Goal: Transaction & Acquisition: Purchase product/service

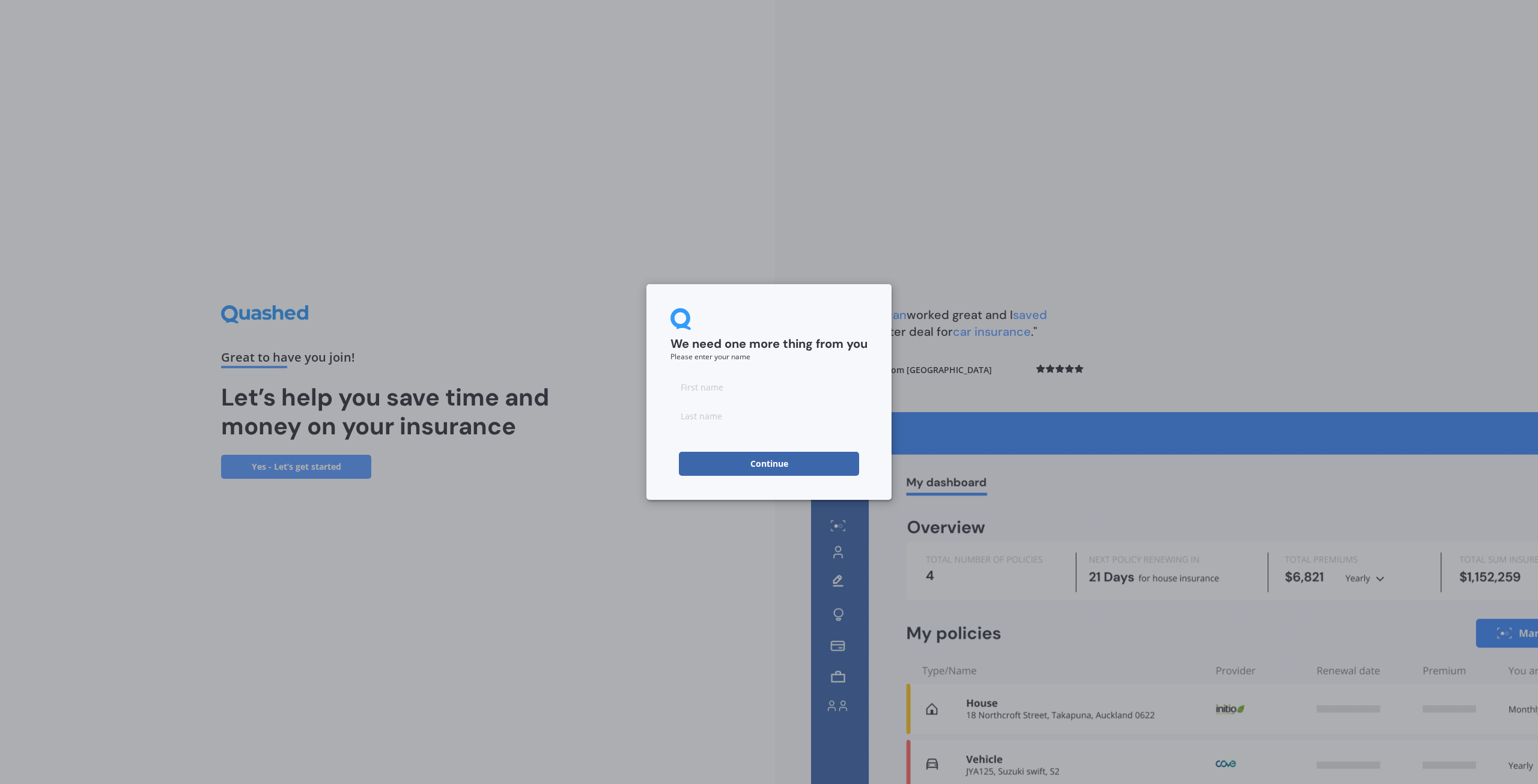
click at [745, 398] on input at bounding box center [769, 387] width 197 height 24
type input "Kinderjeet"
click at [723, 427] on input at bounding box center [769, 415] width 197 height 24
type input "[PERSON_NAME]"
click at [735, 456] on button "Continue" at bounding box center [769, 464] width 180 height 24
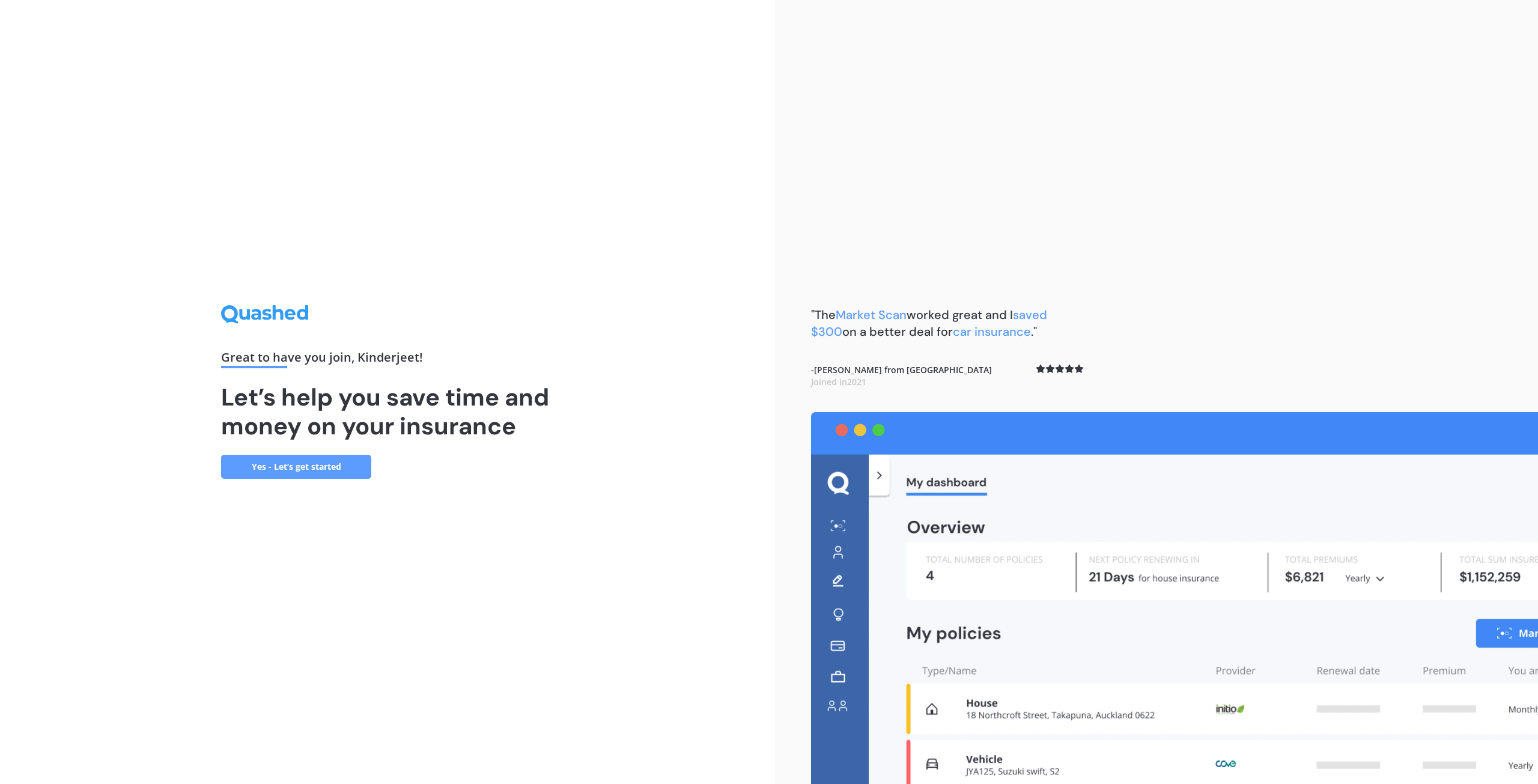
click at [338, 469] on link "Yes - Let’s get started" at bounding box center [296, 467] width 150 height 24
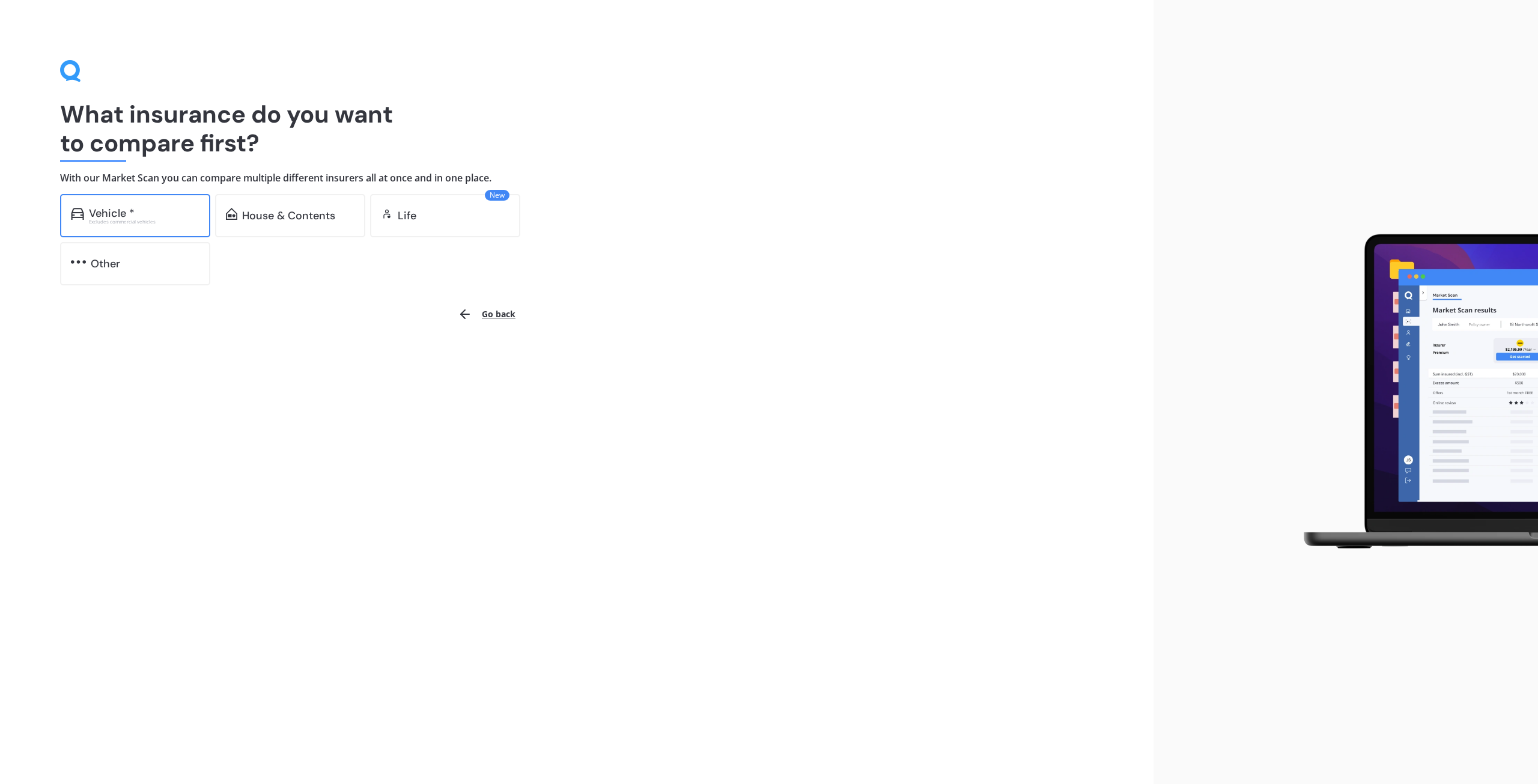
click at [163, 219] on div "Excludes commercial vehicles" at bounding box center [144, 222] width 111 height 5
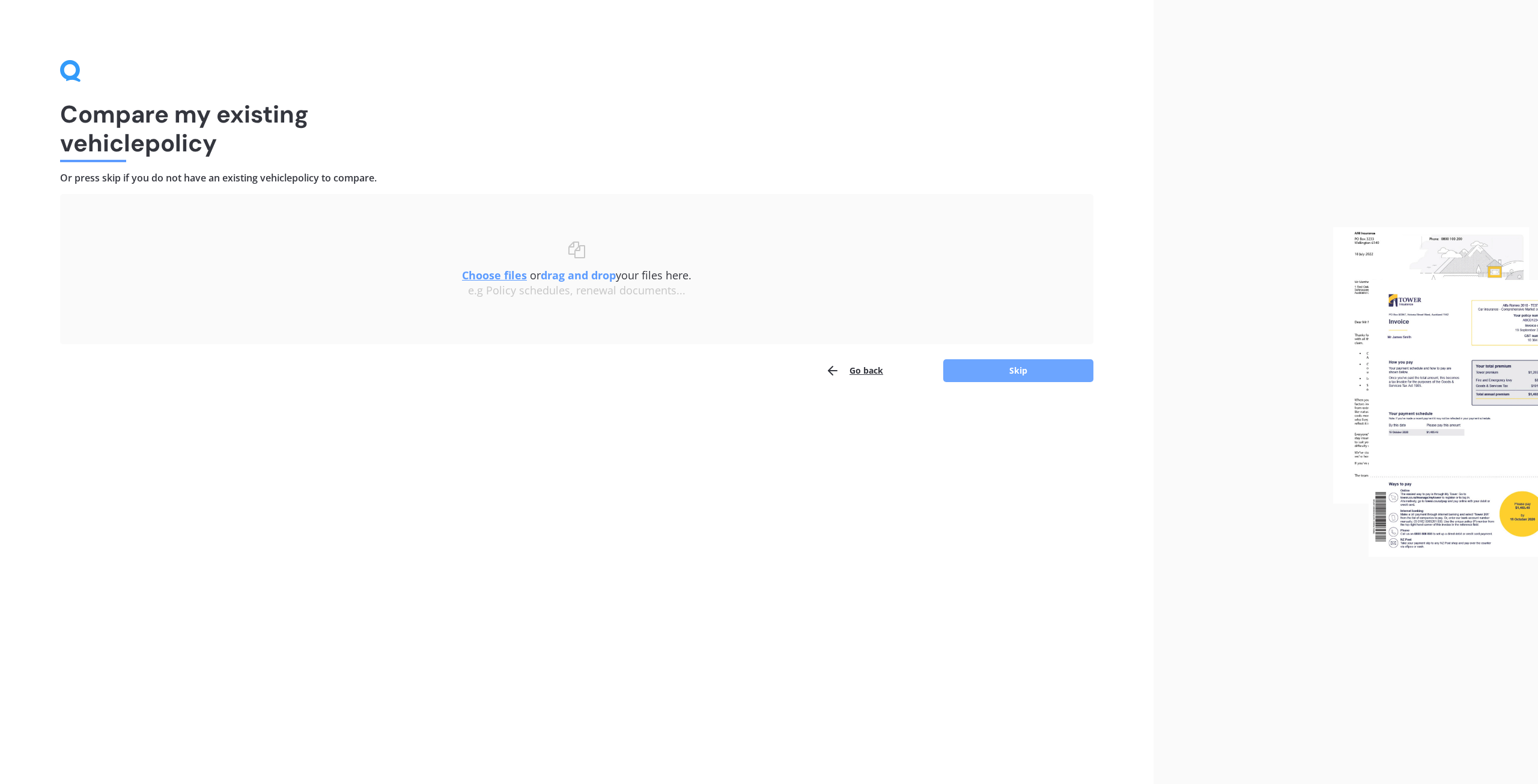
click at [987, 367] on button "Skip" at bounding box center [1018, 371] width 150 height 23
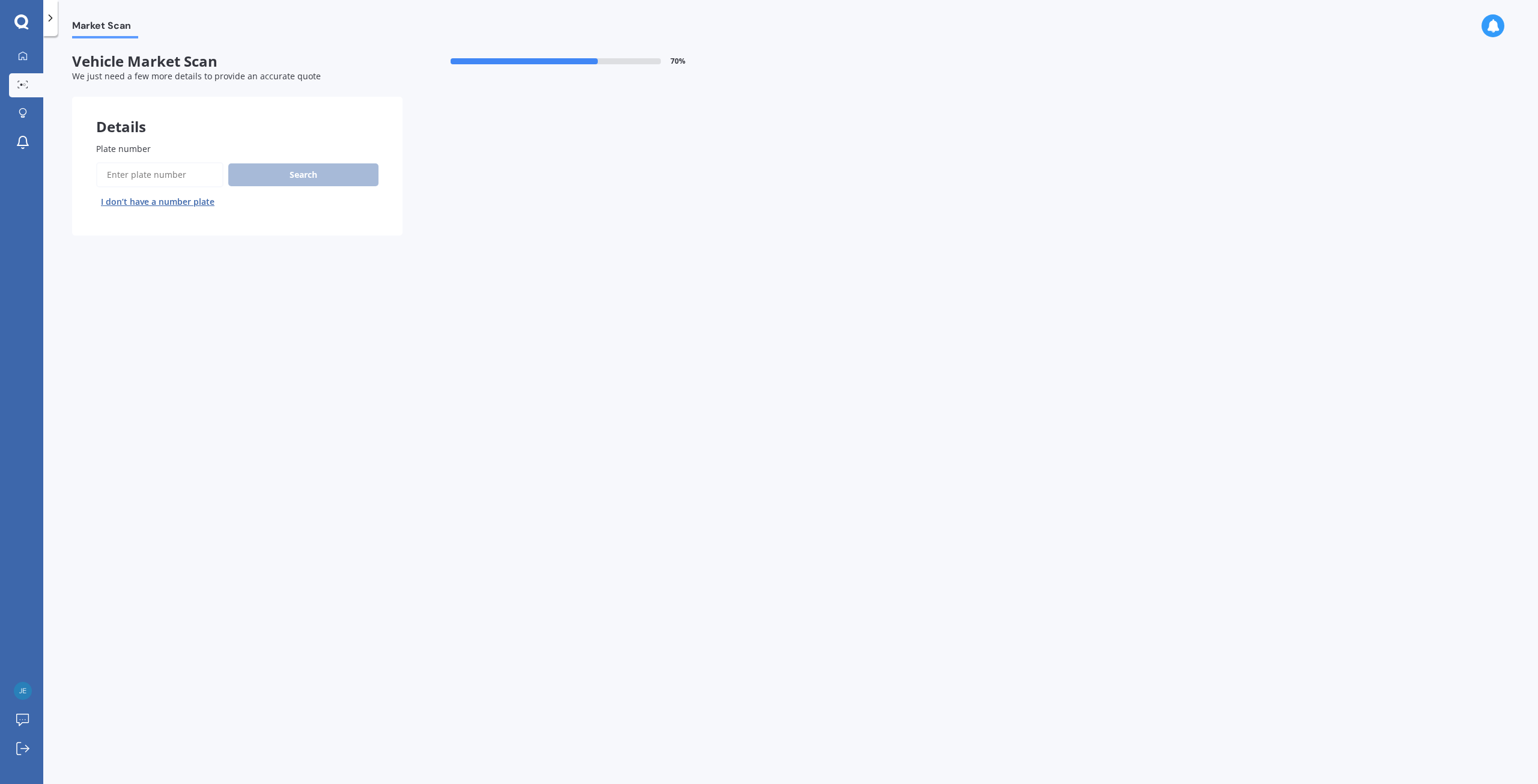
click at [162, 179] on input "Plate number" at bounding box center [160, 175] width 128 height 26
type input "nht441"
click at [260, 172] on button "Search" at bounding box center [303, 175] width 150 height 23
select select "HONDA"
select select "FIT"
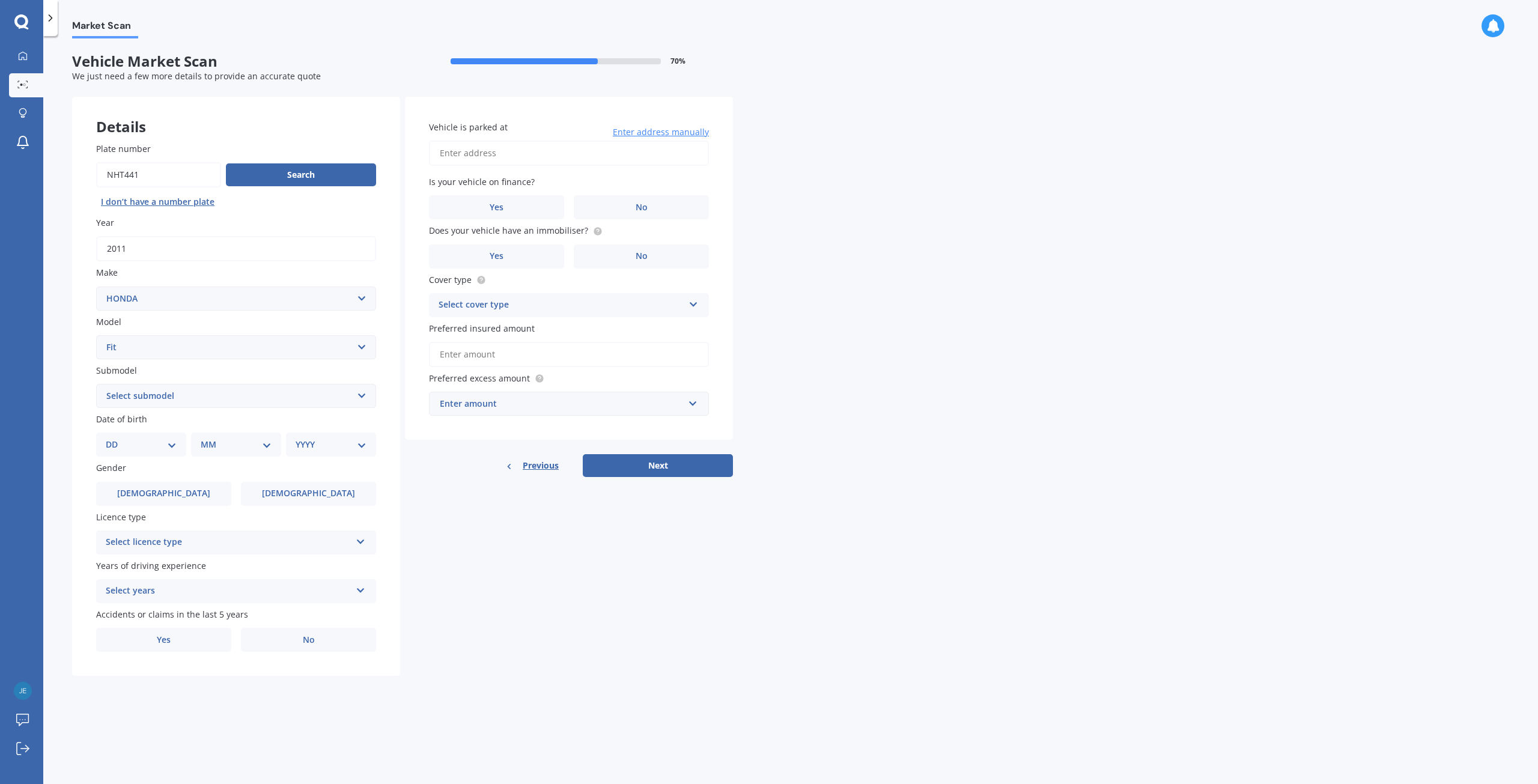
click at [252, 397] on select "Select submodel Diesel EV Hybrid Petrol" at bounding box center [236, 396] width 280 height 24
select select "HYBRID"
click at [96, 384] on select "Select submodel Diesel EV Hybrid Petrol" at bounding box center [236, 396] width 280 height 24
click at [166, 447] on select "DD 01 02 03 04 05 06 07 08 09 10 11 12 13 14 15 16 17 18 19 20 21 22 23 24 25 2…" at bounding box center [142, 444] width 71 height 13
select select "20"
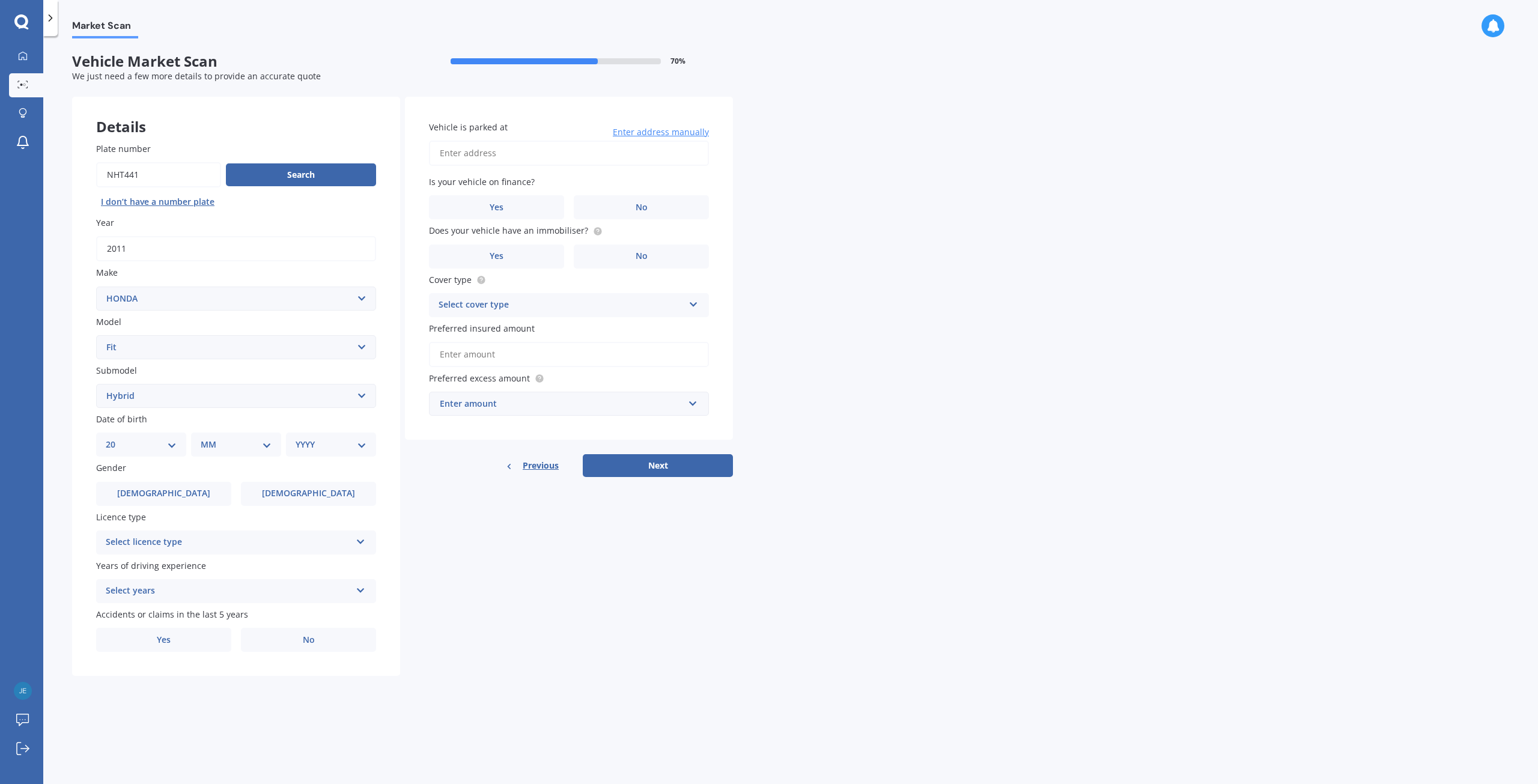
click at [115, 438] on select "DD 01 02 03 04 05 06 07 08 09 10 11 12 13 14 15 16 17 18 19 20 21 22 23 24 25 2…" at bounding box center [142, 444] width 71 height 13
click at [238, 447] on select "MM 01 02 03 04 05 06 07 08 09 10 11 12" at bounding box center [238, 444] width 66 height 13
select select "10"
click at [205, 438] on select "MM 01 02 03 04 05 06 07 08 09 10 11 12" at bounding box center [238, 444] width 66 height 13
click at [313, 450] on select "YYYY 2025 2024 2023 2022 2021 2020 2019 2018 2017 2016 2015 2014 2013 2012 2011…" at bounding box center [328, 444] width 66 height 13
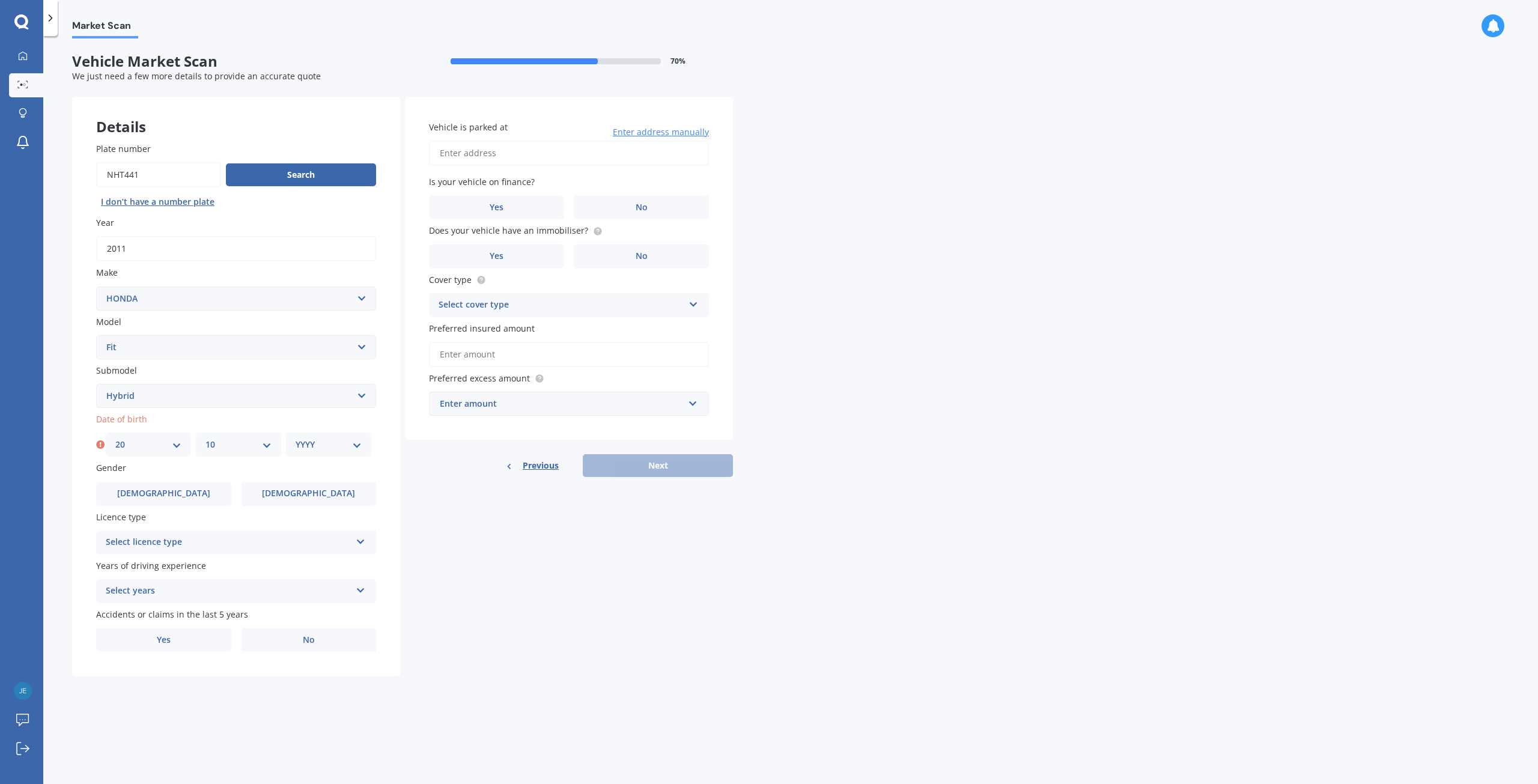
click at [310, 442] on select "YYYY 2025 2024 2023 2022 2021 2020 2019 2018 2017 2016 2015 2014 2013 2012 2011…" at bounding box center [328, 444] width 66 height 13
select select "1993"
click at [295, 438] on select "YYYY 2025 2024 2023 2022 2021 2020 2019 2018 2017 2016 2015 2014 2013 2012 2011…" at bounding box center [328, 444] width 66 height 13
click at [200, 491] on label "Male" at bounding box center [163, 494] width 135 height 24
click at [0, 0] on input "Male" at bounding box center [0, 0] width 0 height 0
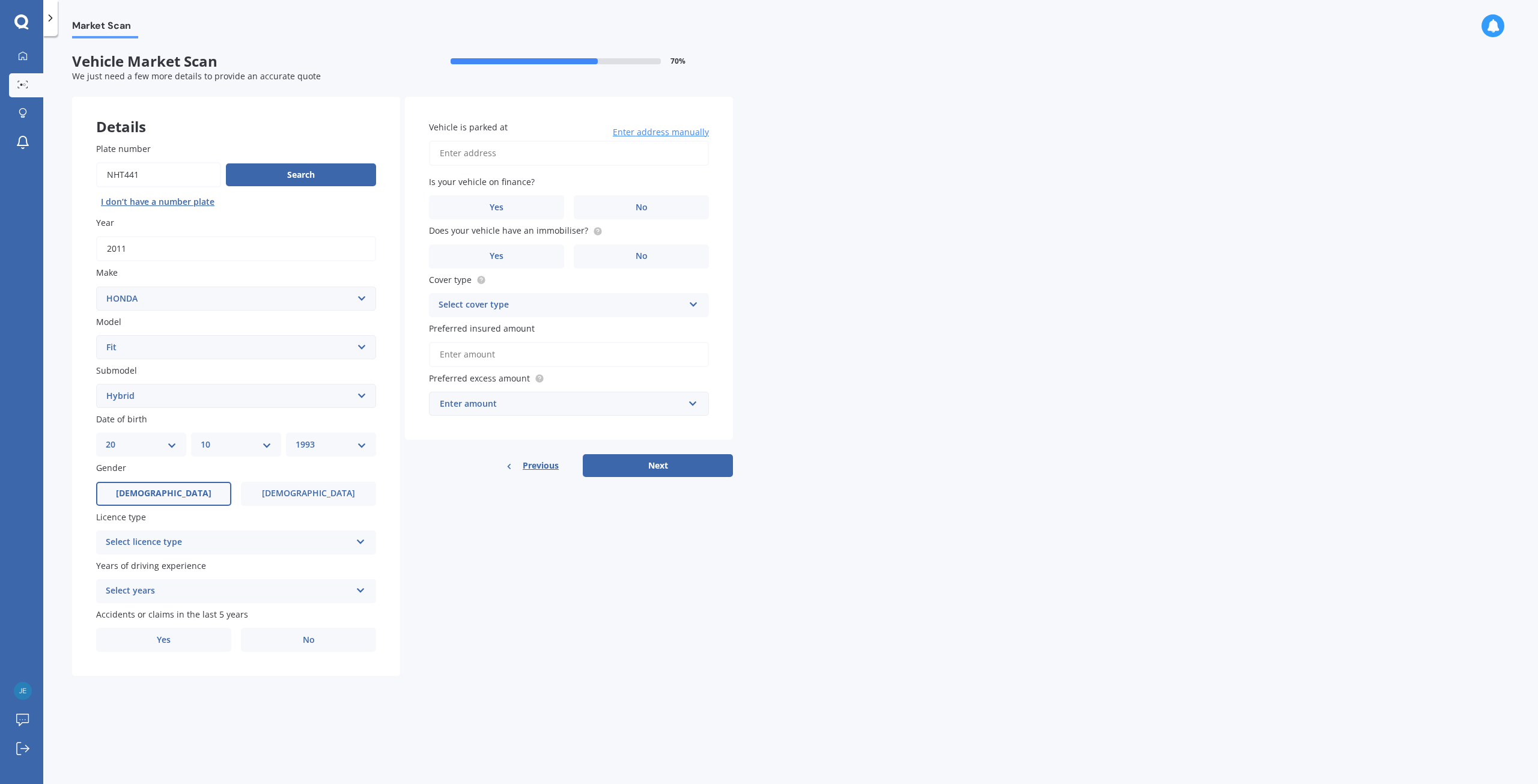
click at [188, 539] on div "Select licence type" at bounding box center [228, 542] width 245 height 14
click at [190, 570] on div "NZ Full" at bounding box center [236, 566] width 279 height 21
click at [185, 589] on div "Select years" at bounding box center [228, 591] width 245 height 14
click at [169, 617] on span "5 or more years" at bounding box center [138, 614] width 65 height 11
click at [283, 638] on label "No" at bounding box center [308, 640] width 135 height 24
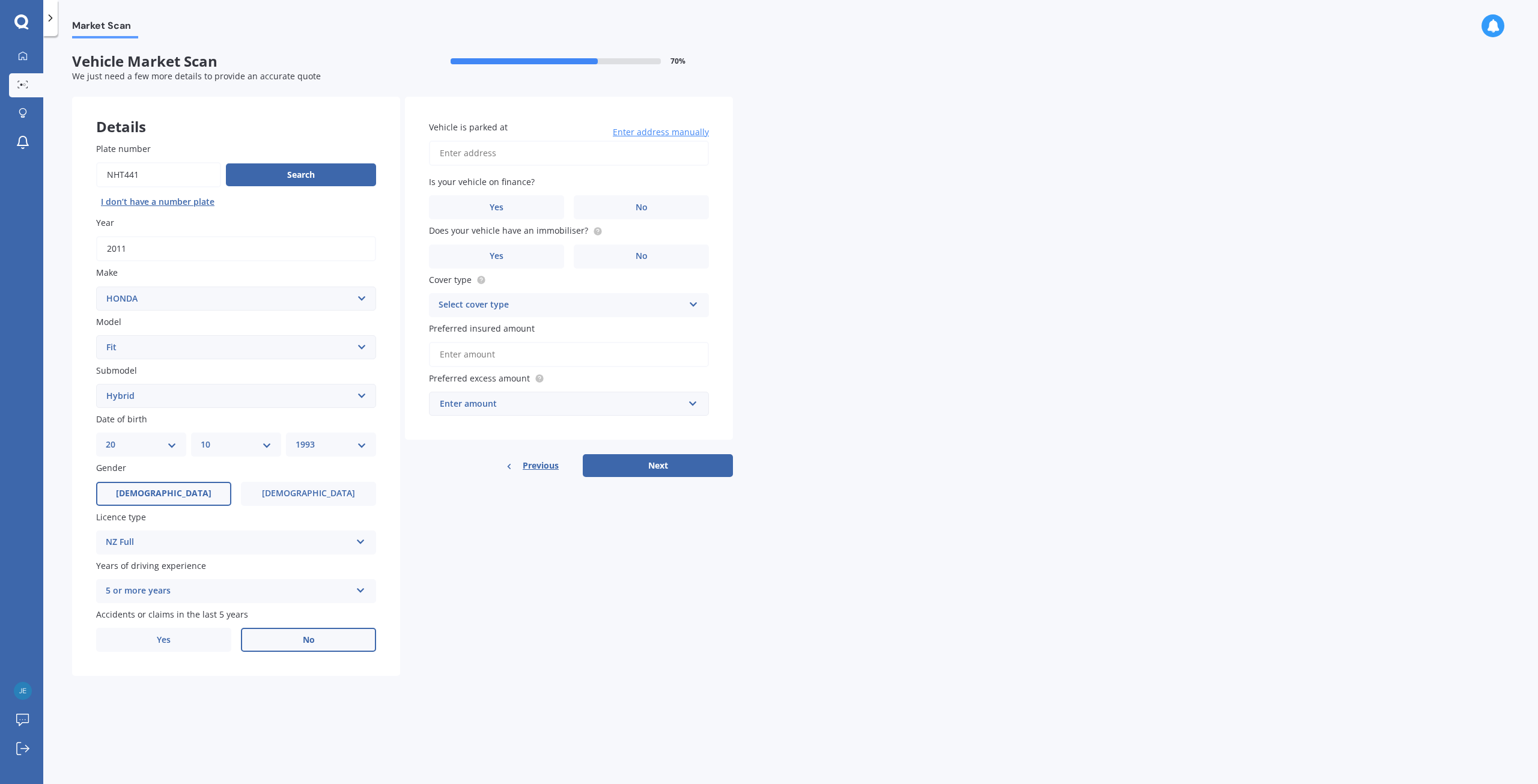
click at [0, 0] on input "No" at bounding box center [0, 0] width 0 height 0
click at [550, 154] on input "Vehicle is parked at" at bounding box center [569, 153] width 280 height 26
type input "23A Rakaia Rise, Clover Park, Auckland 2019"
click at [587, 201] on label "No" at bounding box center [641, 207] width 135 height 24
click at [0, 0] on input "No" at bounding box center [0, 0] width 0 height 0
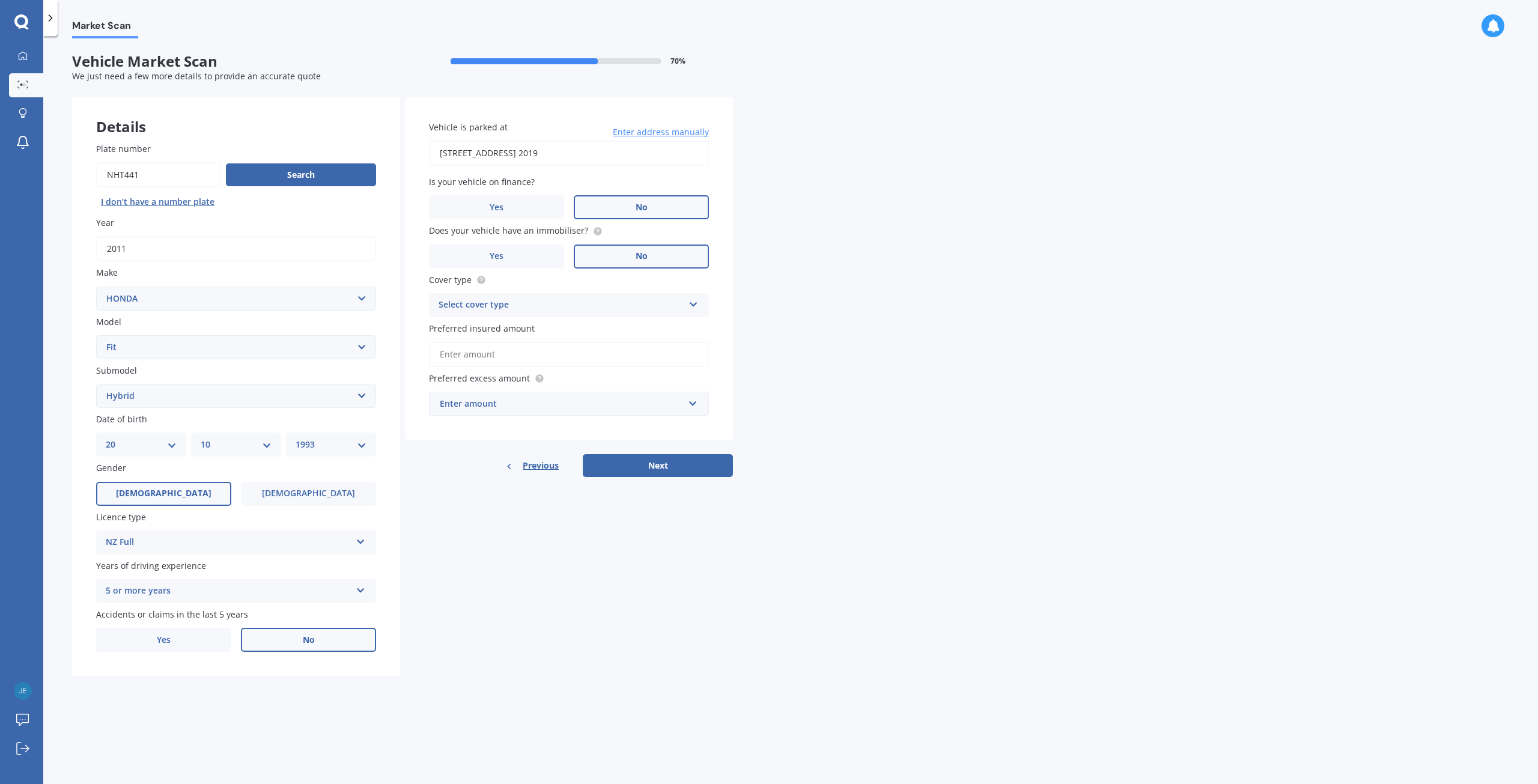
click at [614, 260] on label "No" at bounding box center [641, 256] width 135 height 24
click at [0, 0] on input "No" at bounding box center [0, 0] width 0 height 0
click at [548, 299] on div "Select cover type" at bounding box center [561, 305] width 245 height 14
click at [535, 352] on span "Third Party, Fire & Theft" at bounding box center [488, 350] width 99 height 11
click at [535, 351] on input "Preferred insured amount" at bounding box center [569, 354] width 280 height 26
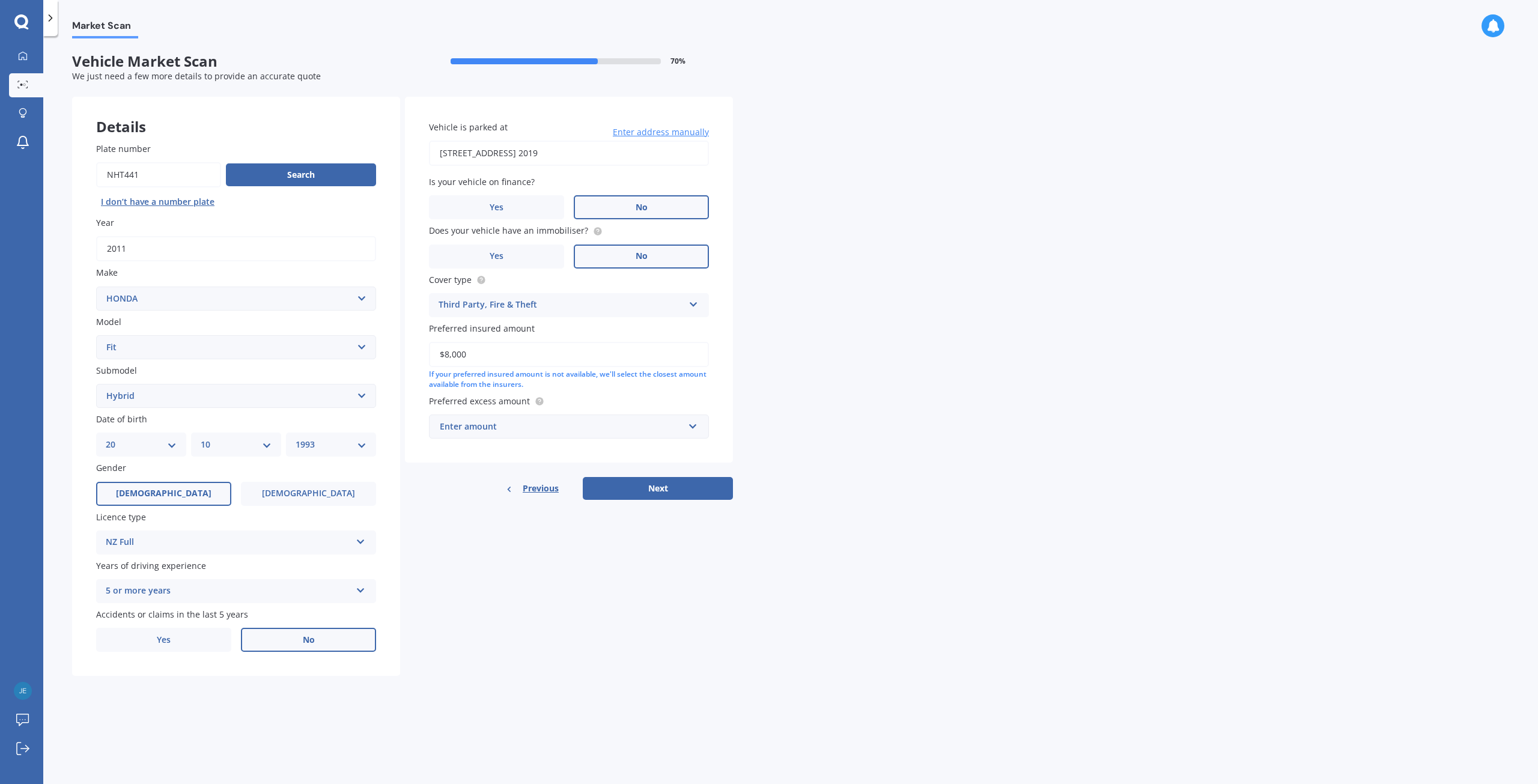
type input "$8,000"
click at [569, 427] on div "Enter amount" at bounding box center [561, 427] width 244 height 13
click at [502, 493] on div "$500" at bounding box center [569, 493] width 279 height 22
click at [649, 501] on button "Next" at bounding box center [658, 501] width 150 height 23
select select "20"
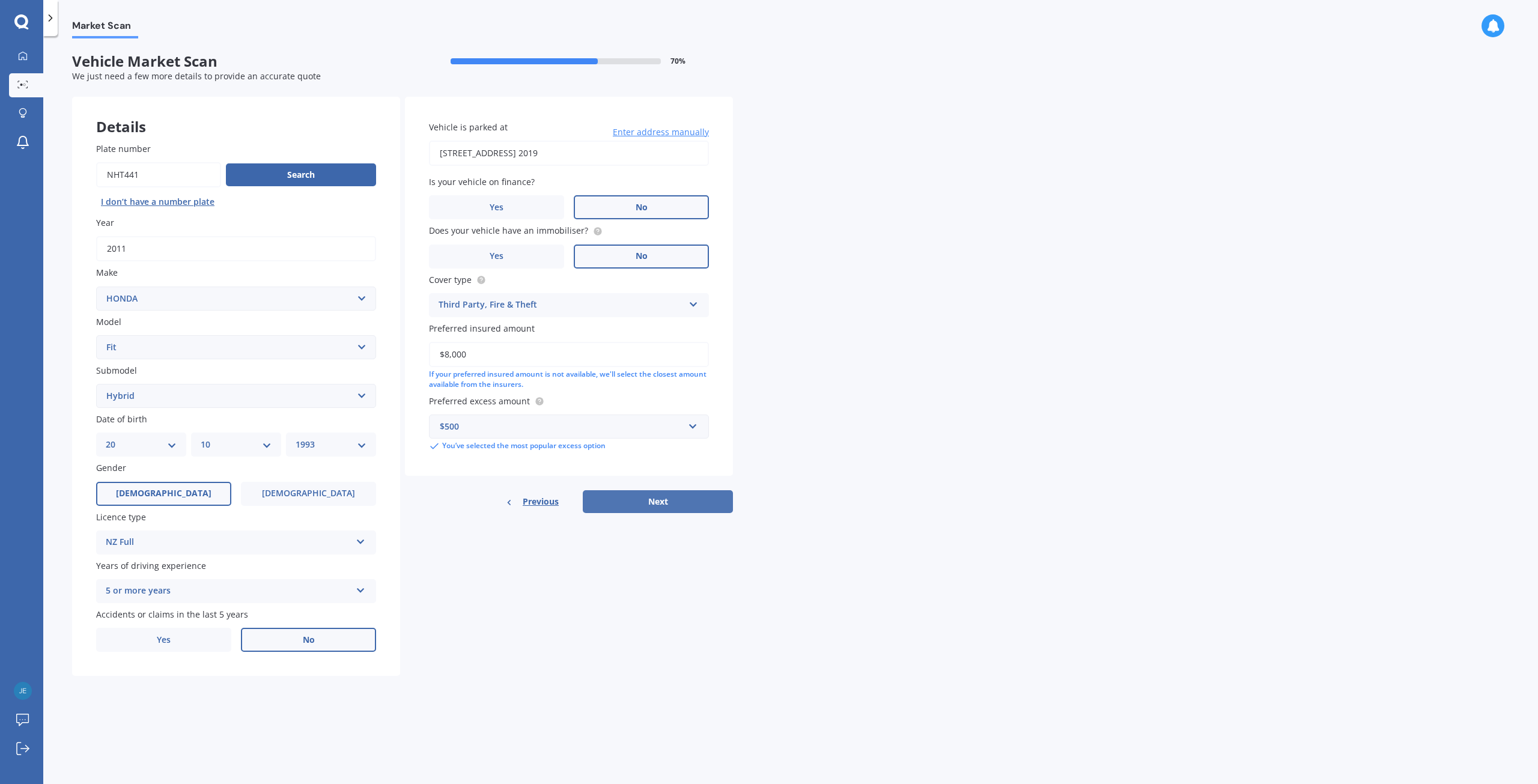
select select "10"
select select "1993"
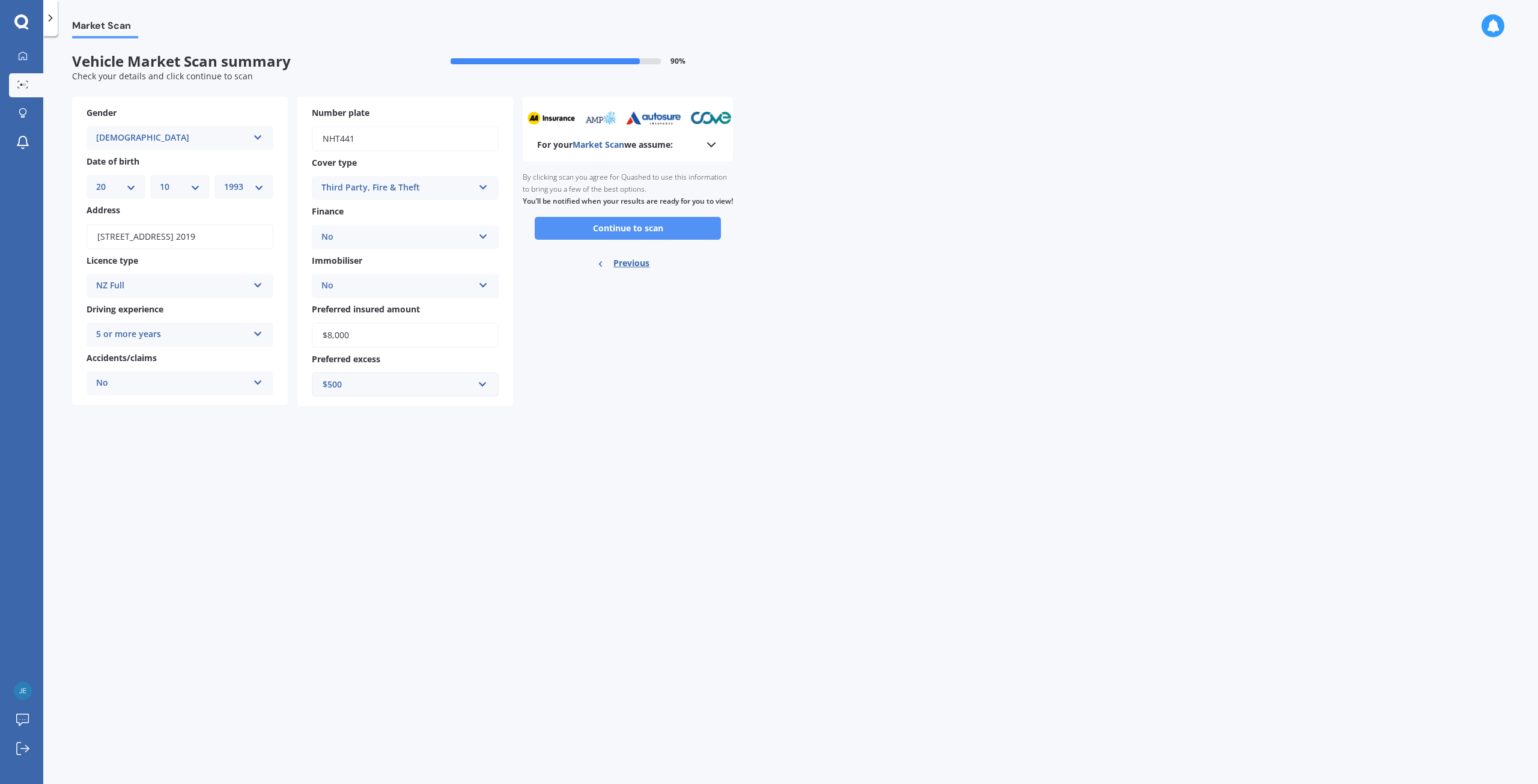
click at [636, 240] on button "Continue to scan" at bounding box center [628, 228] width 186 height 23
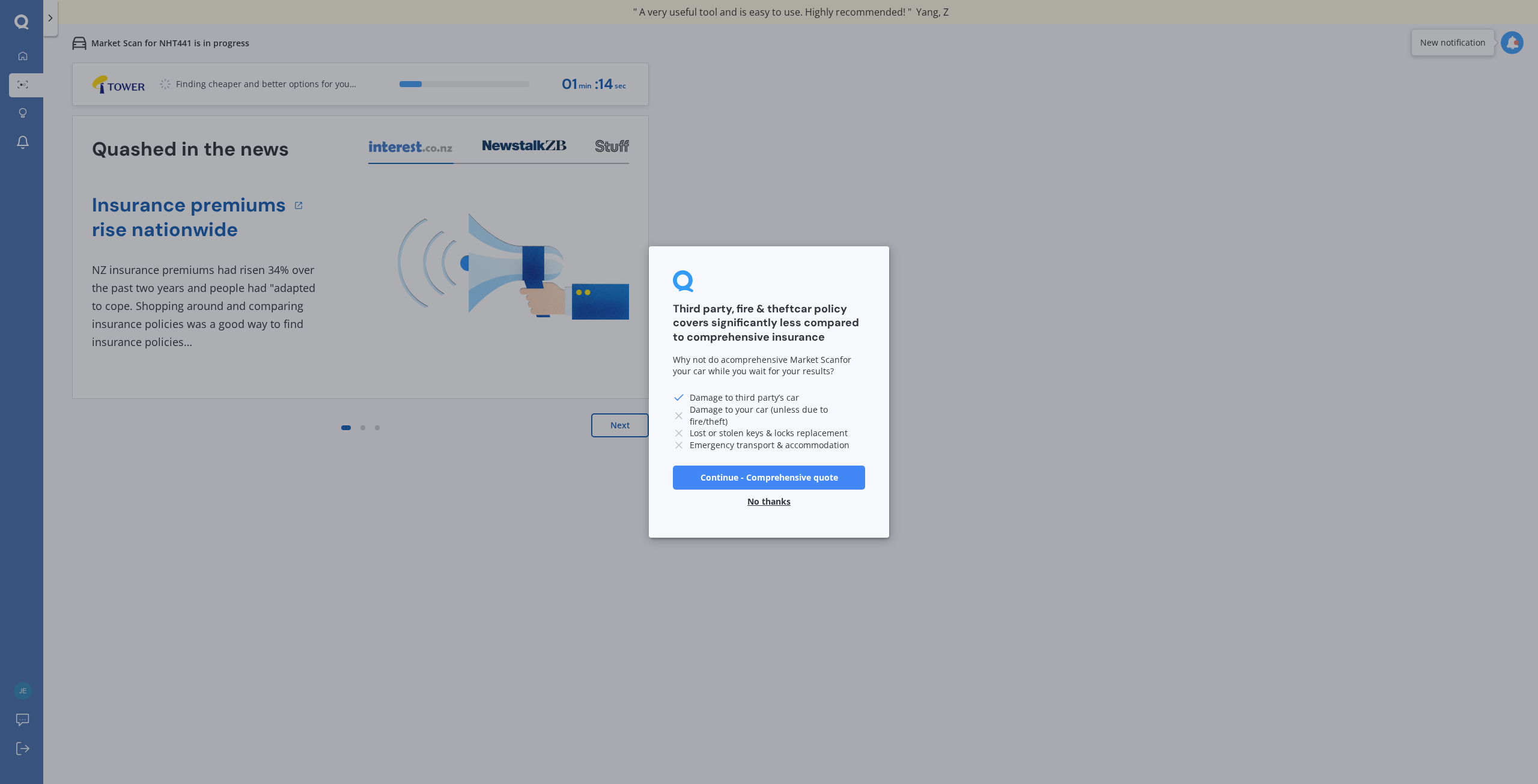
click at [761, 499] on button "No thanks" at bounding box center [769, 501] width 58 height 24
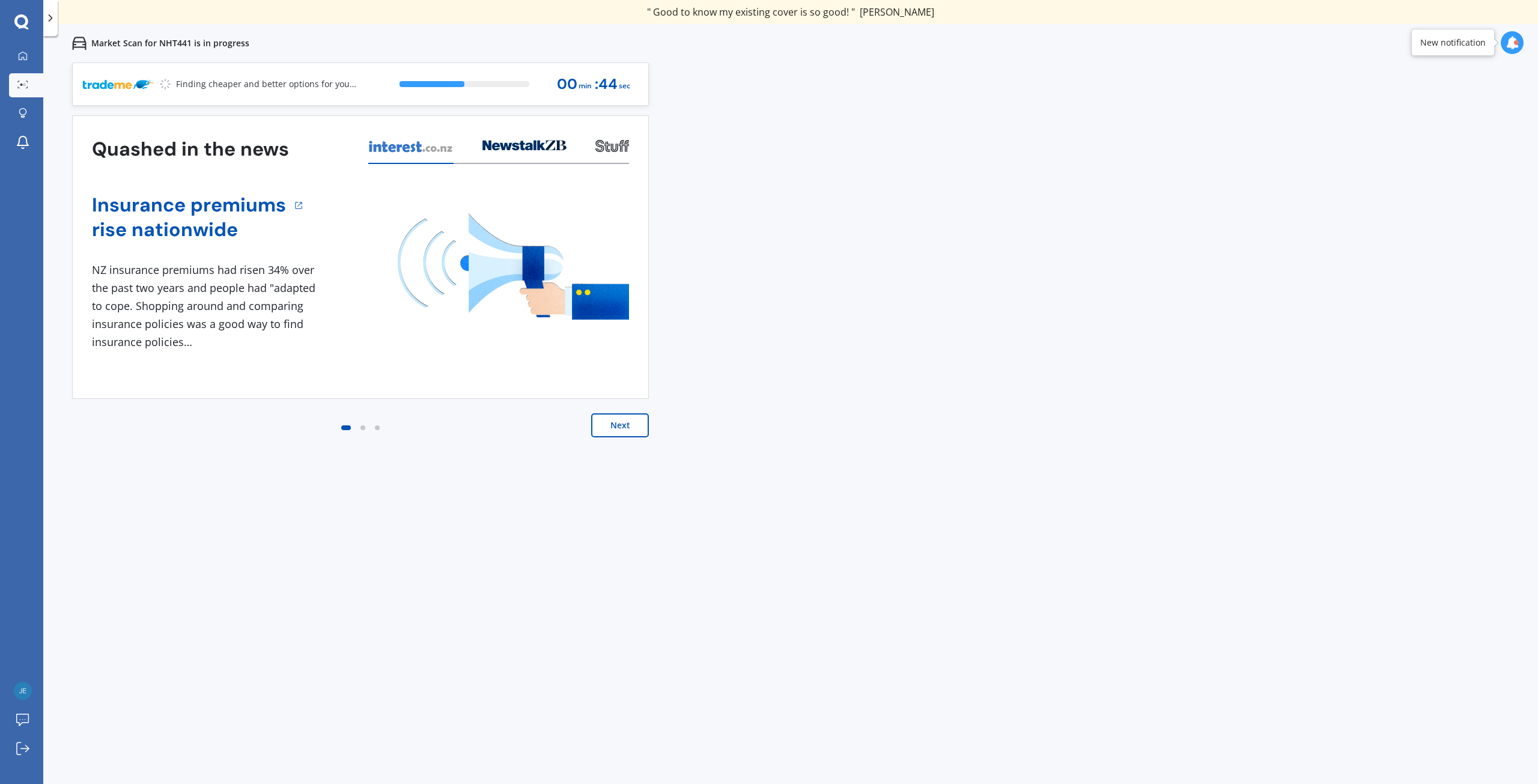
click at [363, 431] on div at bounding box center [363, 427] width 14 height 14
click at [626, 428] on button "Next" at bounding box center [620, 426] width 58 height 24
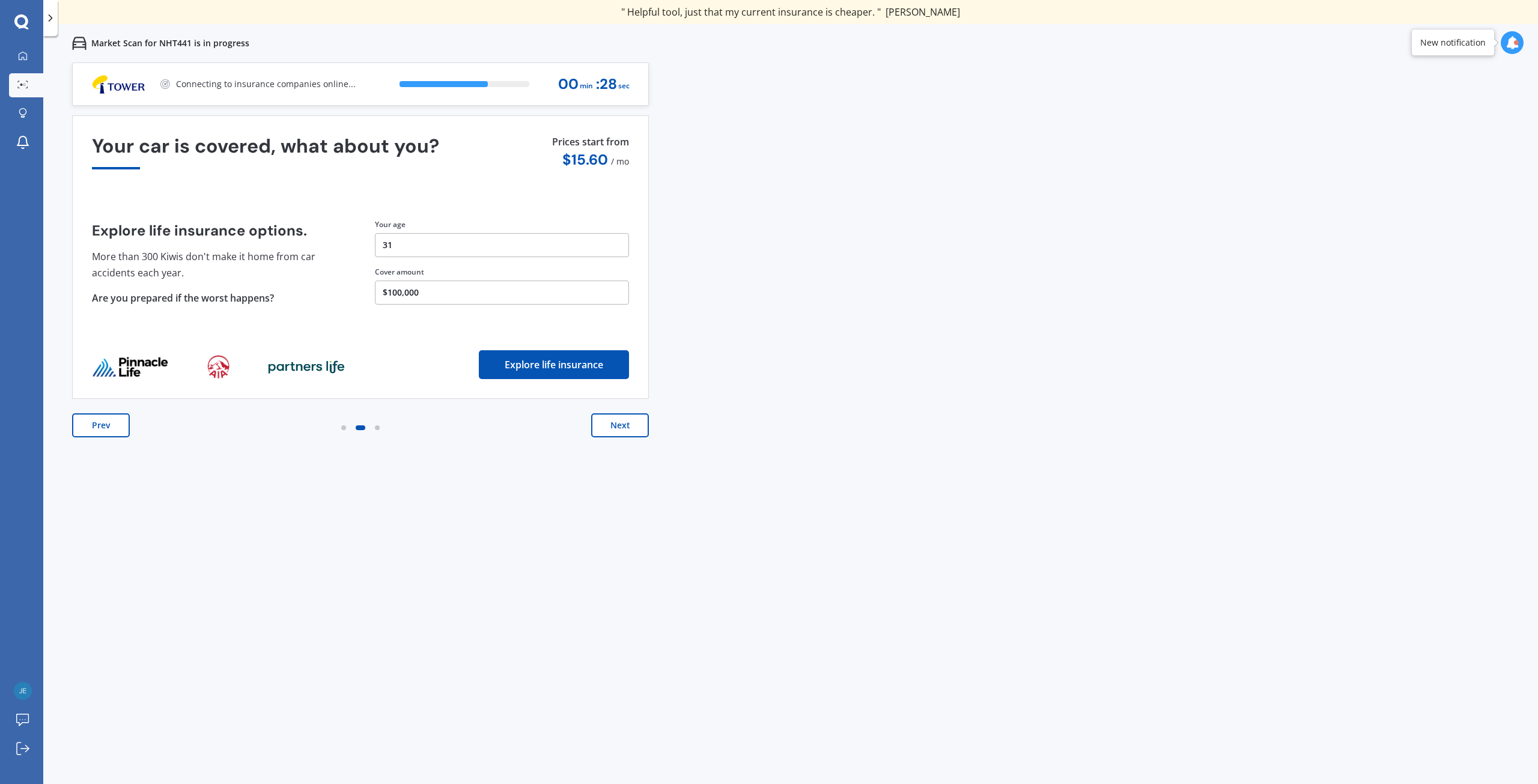
click at [631, 432] on button "Next" at bounding box center [620, 426] width 58 height 24
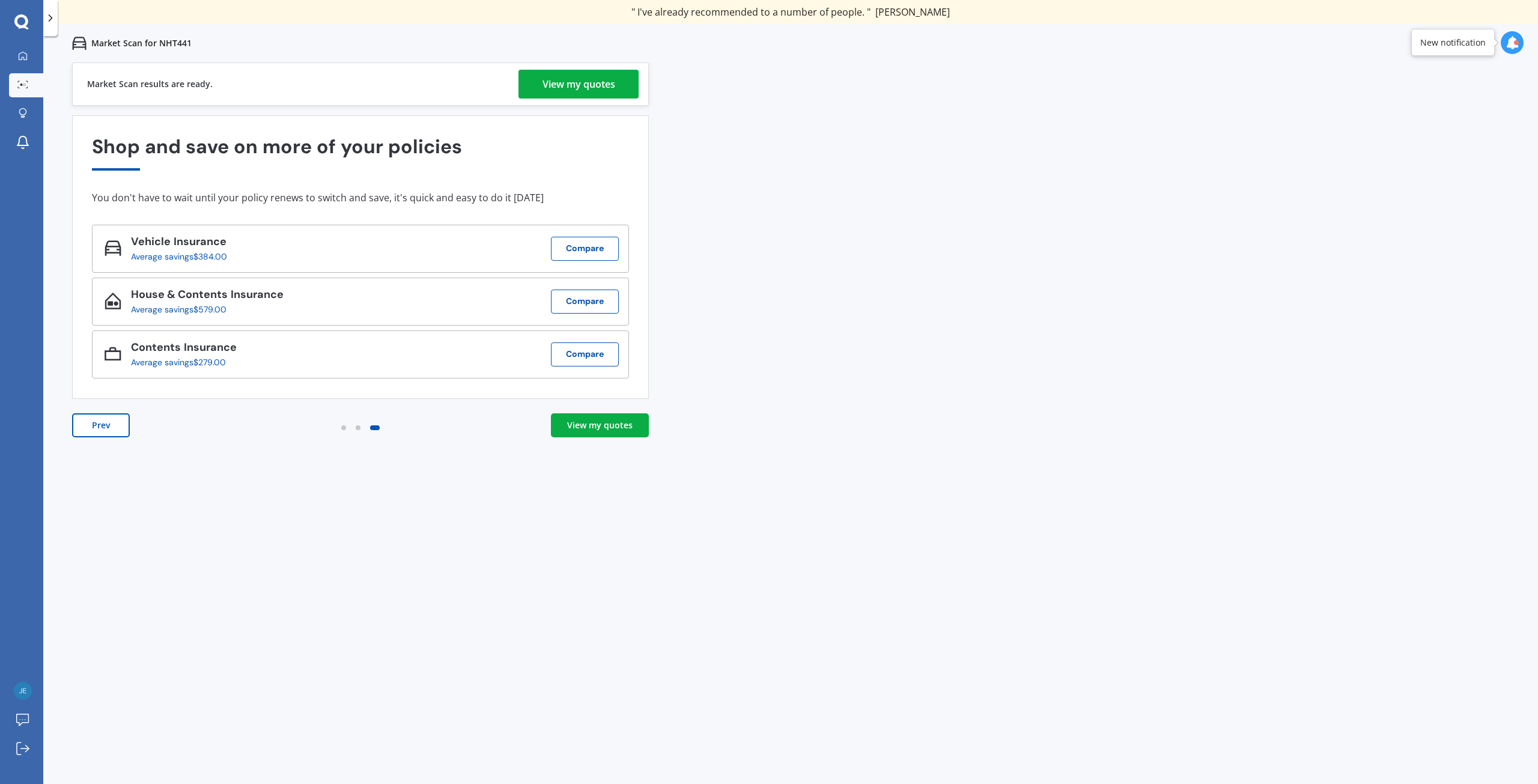
click at [620, 429] on div "View my quotes" at bounding box center [600, 426] width 66 height 12
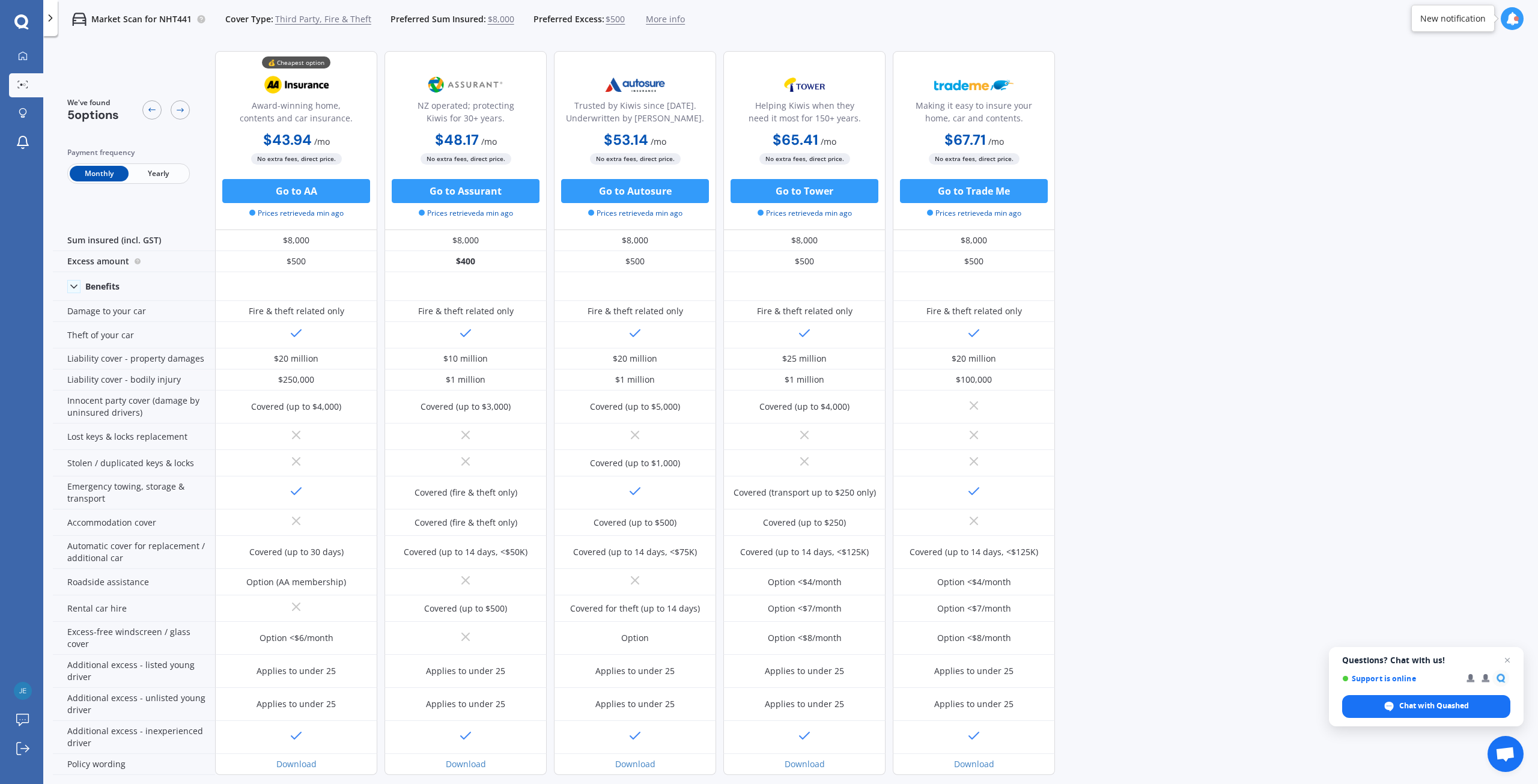
click at [156, 178] on span "Yearly" at bounding box center [158, 173] width 59 height 15
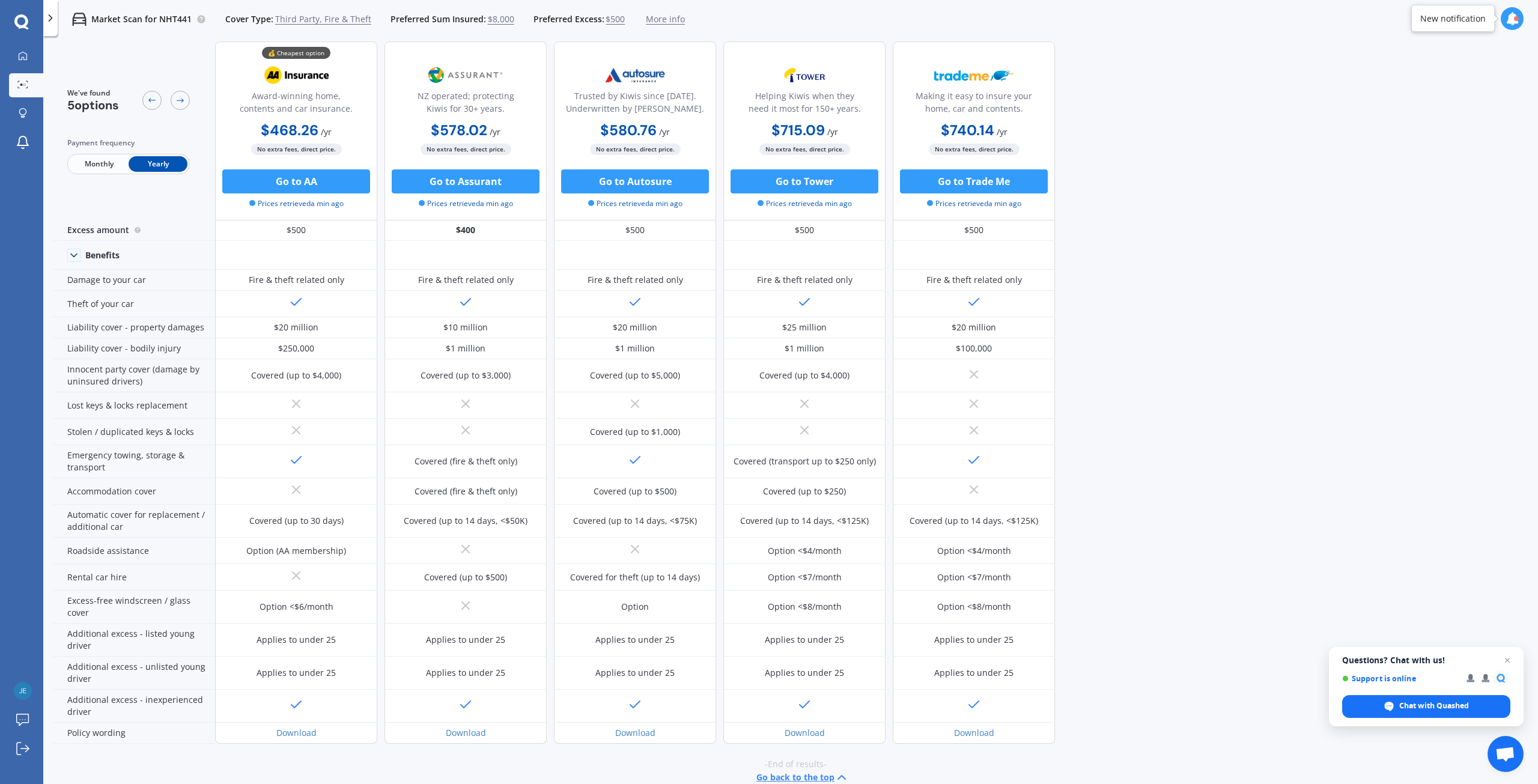
scroll to position [48, 0]
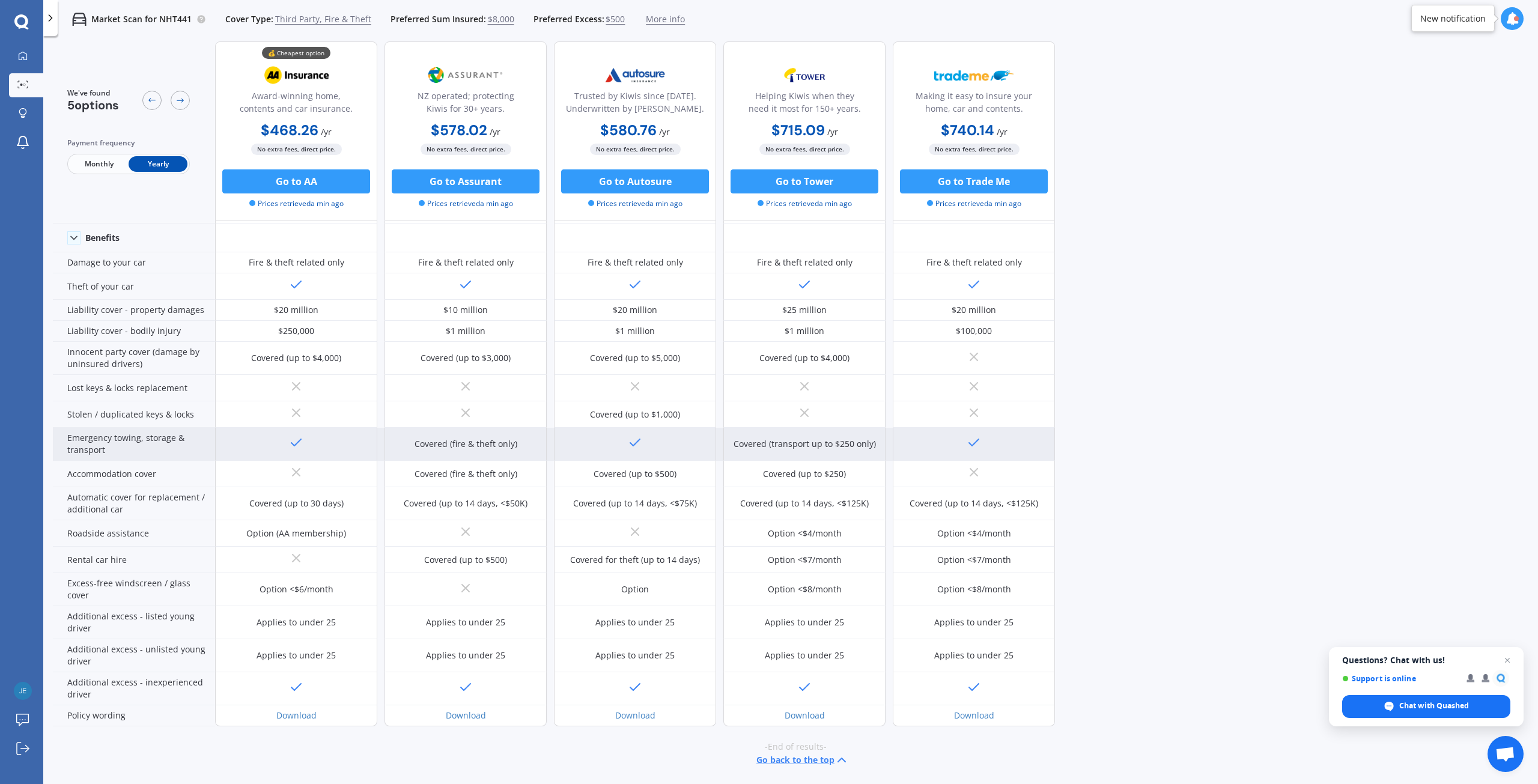
click at [306, 440] on div at bounding box center [296, 444] width 162 height 33
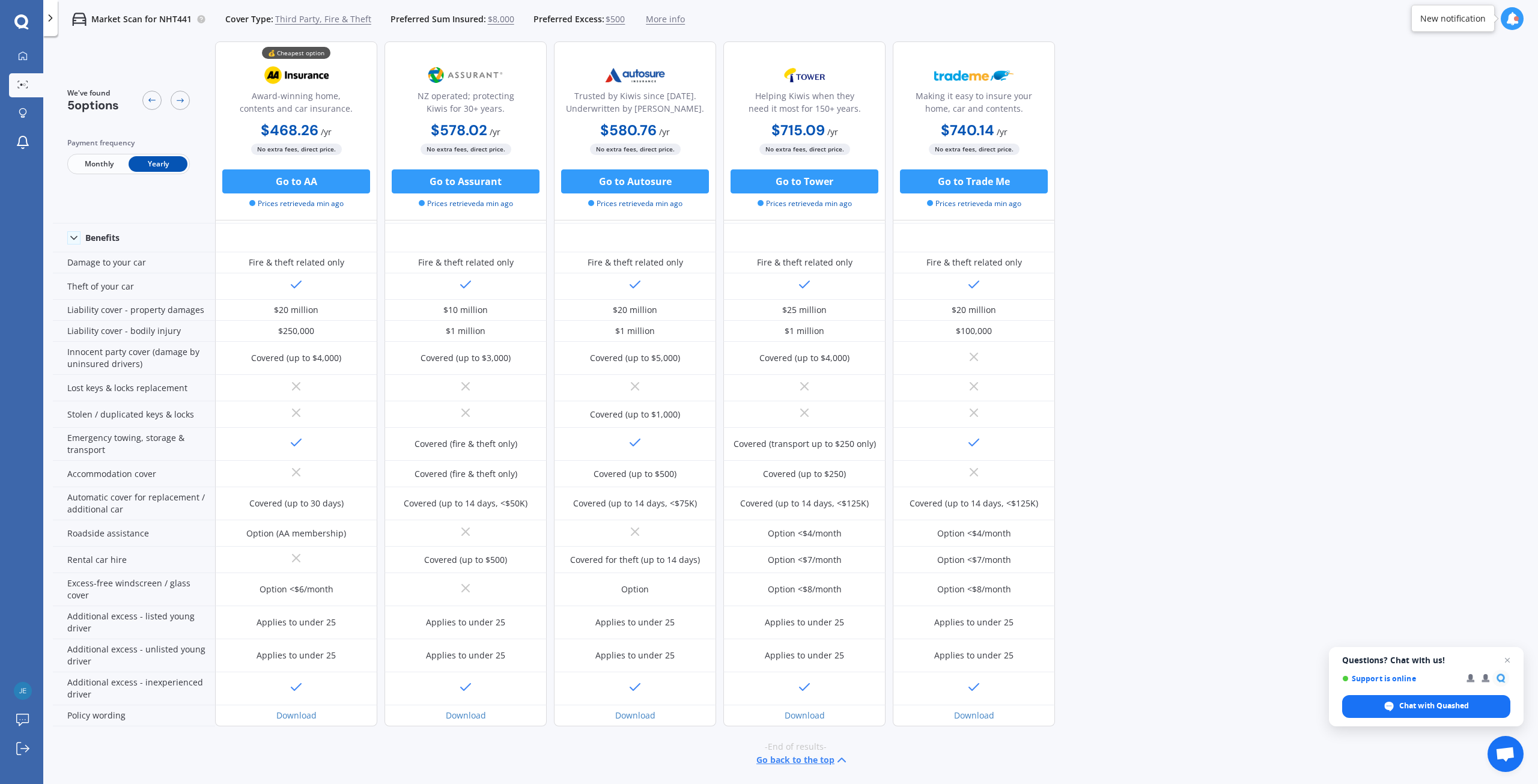
scroll to position [0, 0]
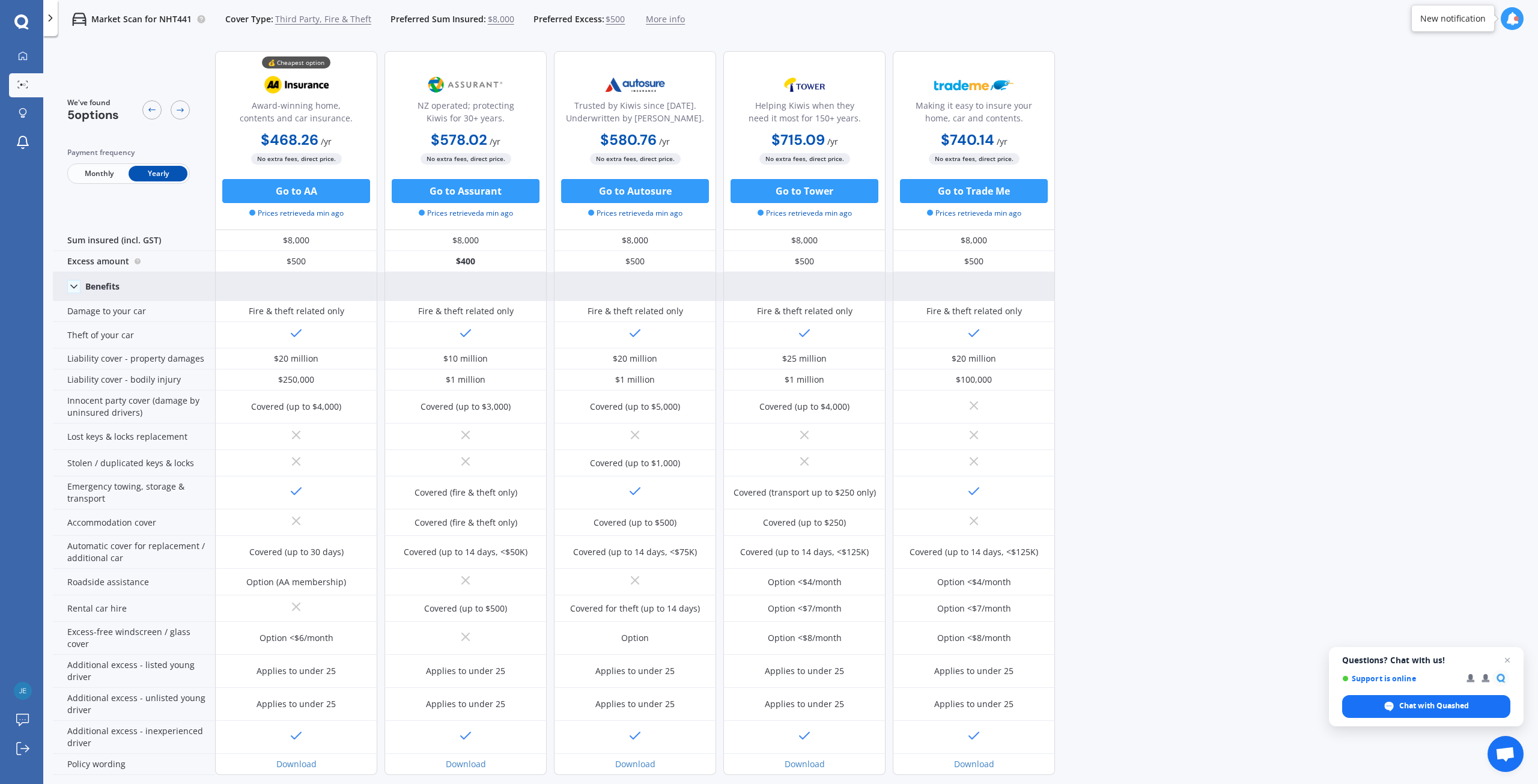
click at [75, 293] on span at bounding box center [74, 287] width 13 height 13
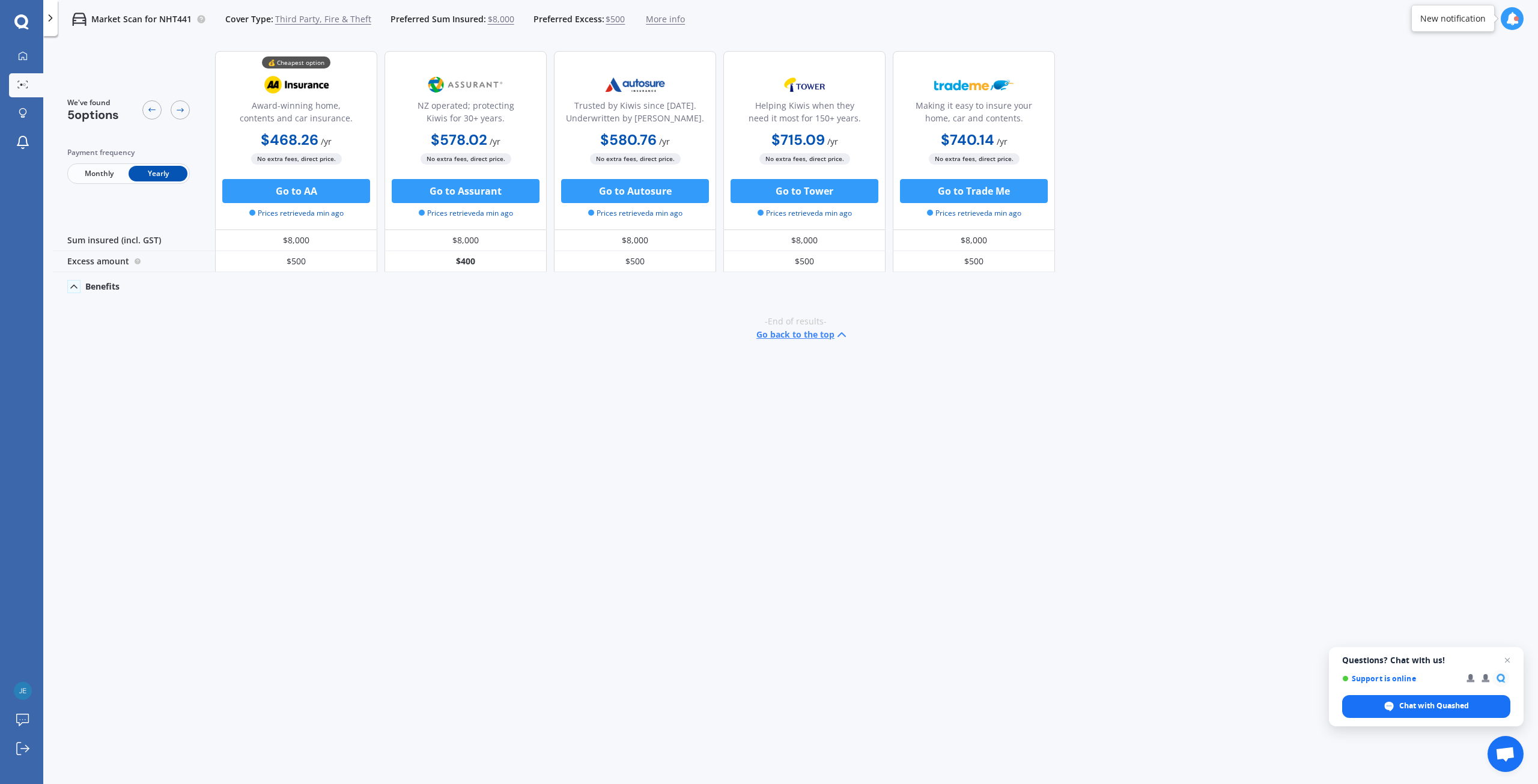
click at [75, 293] on span at bounding box center [74, 287] width 13 height 13
